Goal: Navigation & Orientation: Find specific page/section

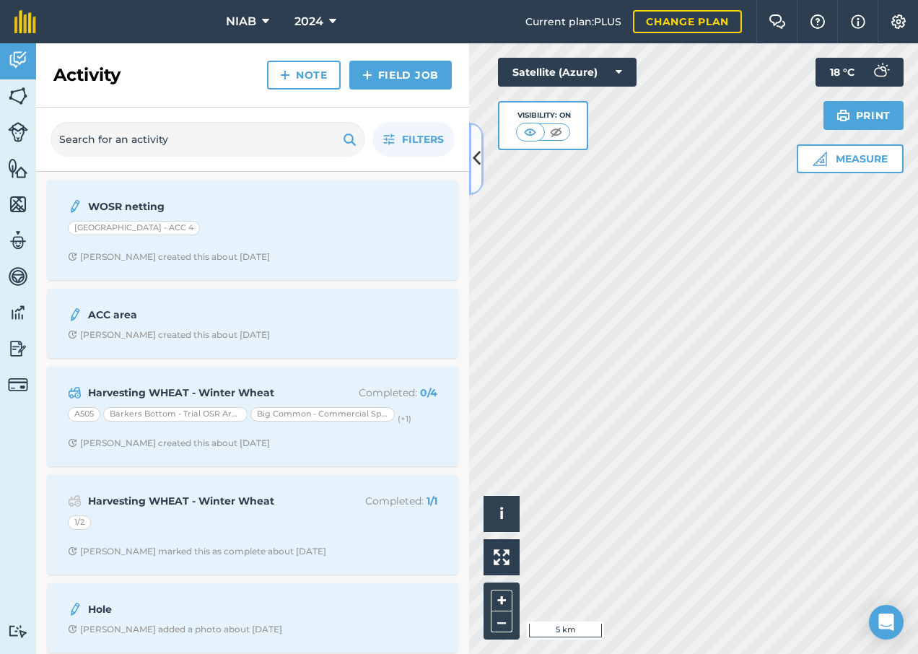
click at [480, 162] on icon at bounding box center [477, 158] width 8 height 25
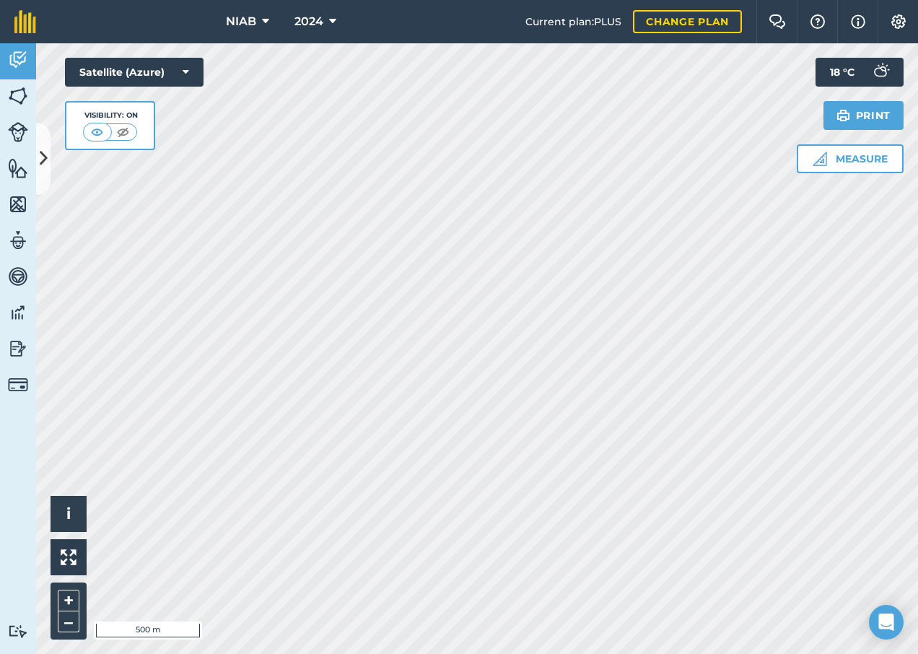
click at [918, 269] on html "NIAB 2024 Current plan : PLUS Change plan Farm Chat Help Info Settings NIAB - 2…" at bounding box center [459, 327] width 918 height 654
